Goal: Task Accomplishment & Management: Use online tool/utility

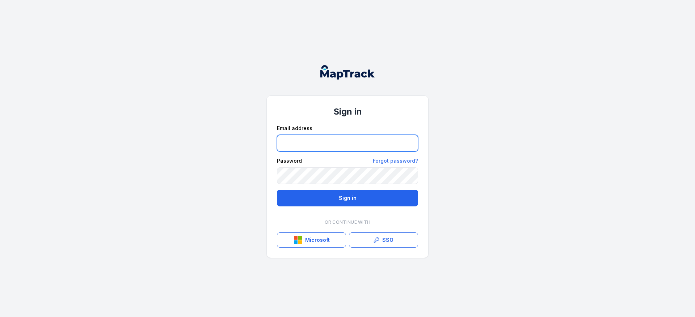
click at [316, 149] on input "email" at bounding box center [347, 143] width 141 height 17
type input "**********"
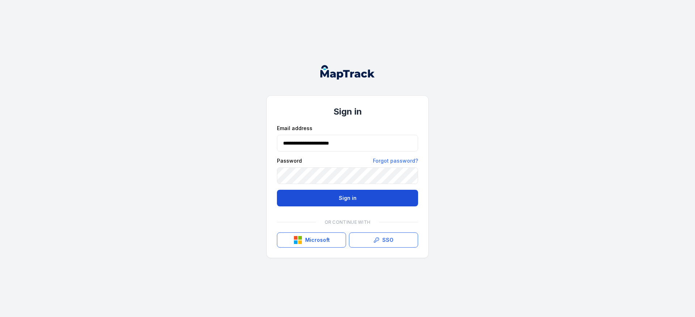
click at [339, 201] on button "Sign in" at bounding box center [347, 198] width 141 height 17
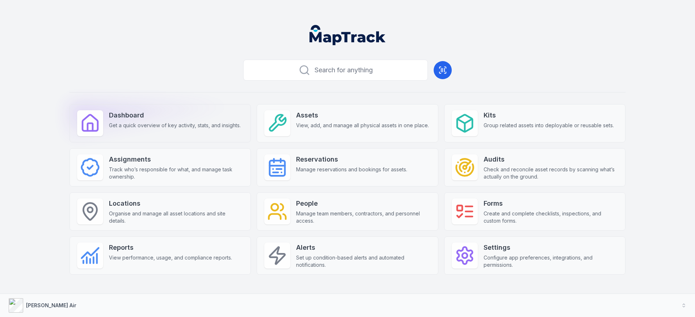
click at [153, 135] on div "Dashboard Get a quick overview of key activity, stats, and insights." at bounding box center [159, 123] width 181 height 38
